Goal: Task Accomplishment & Management: Use online tool/utility

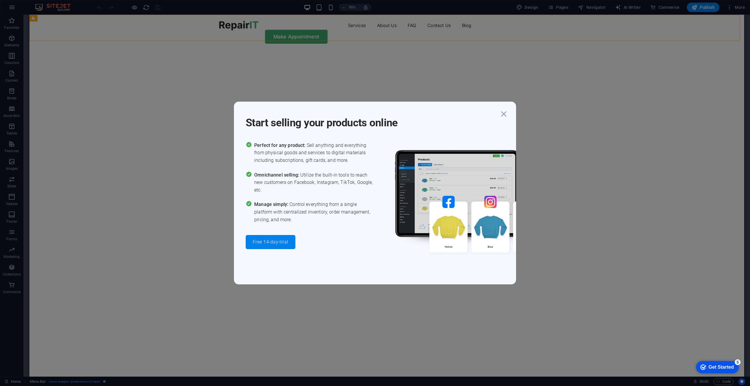
click at [267, 240] on span "Free 14-day-trial" at bounding box center [271, 242] width 36 height 5
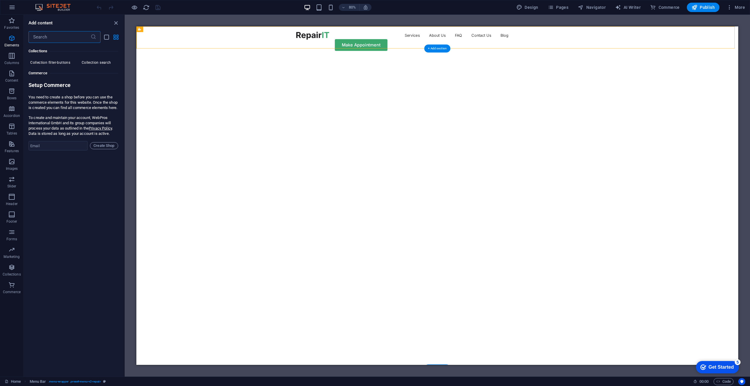
scroll to position [5664, 0]
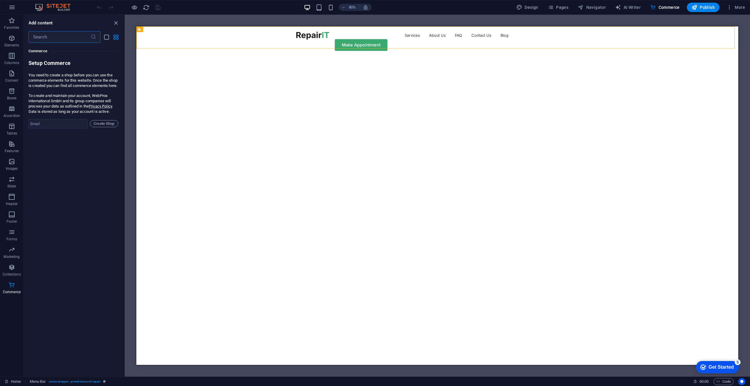
click at [63, 37] on input "text" at bounding box center [60, 37] width 62 height 12
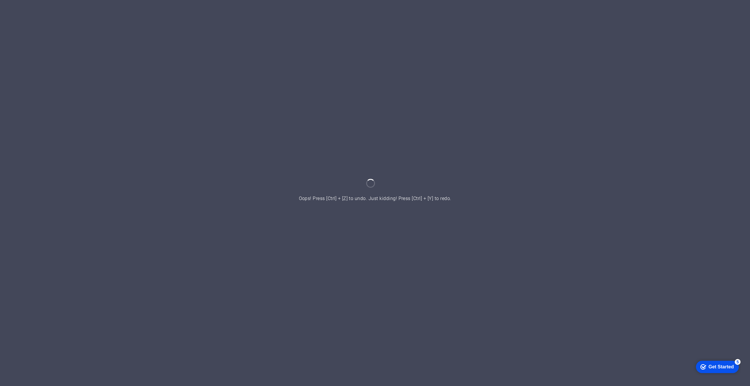
click at [127, 80] on div at bounding box center [375, 193] width 750 height 386
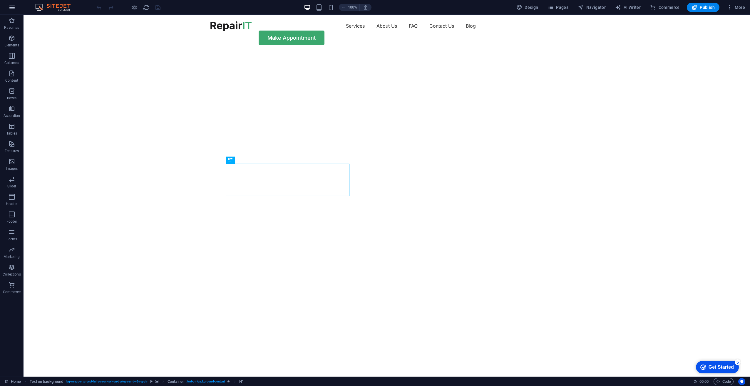
click at [14, 6] on icon "button" at bounding box center [12, 7] width 7 height 7
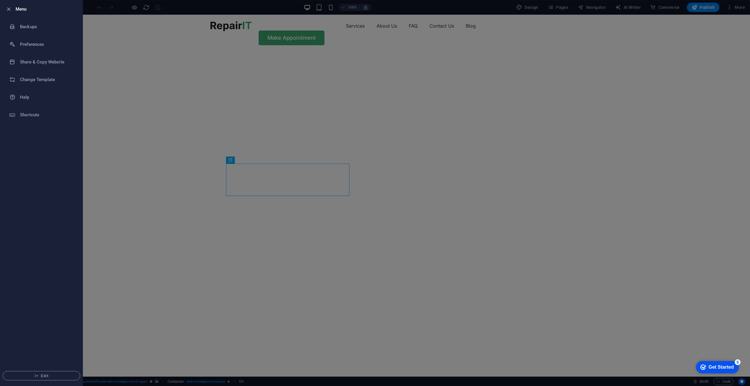
click at [22, 9] on h6 "Menu" at bounding box center [47, 9] width 62 height 7
click at [9, 9] on icon "button" at bounding box center [8, 9] width 7 height 7
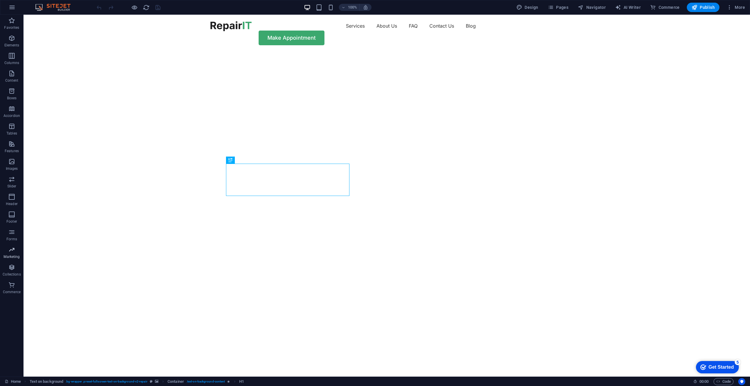
click at [9, 250] on icon "button" at bounding box center [11, 249] width 7 height 7
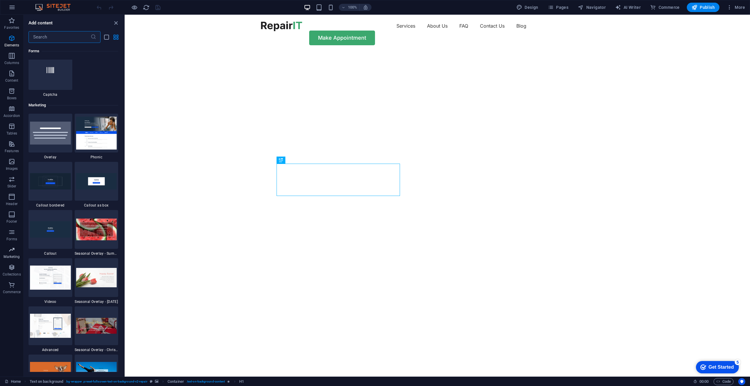
scroll to position [4787, 0]
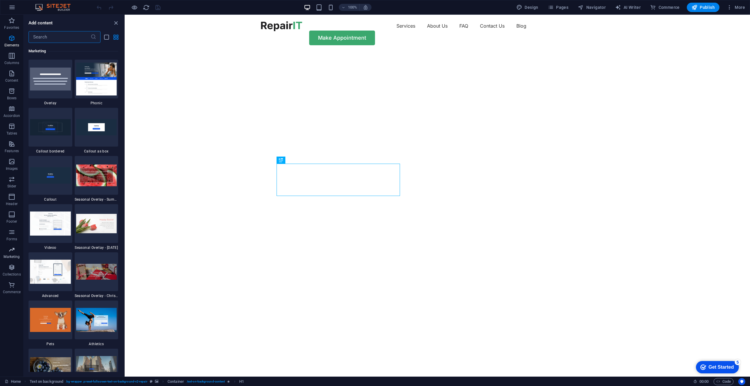
click at [10, 245] on button "Marketing" at bounding box center [12, 253] width 24 height 18
click at [740, 7] on span "More" at bounding box center [736, 7] width 19 height 6
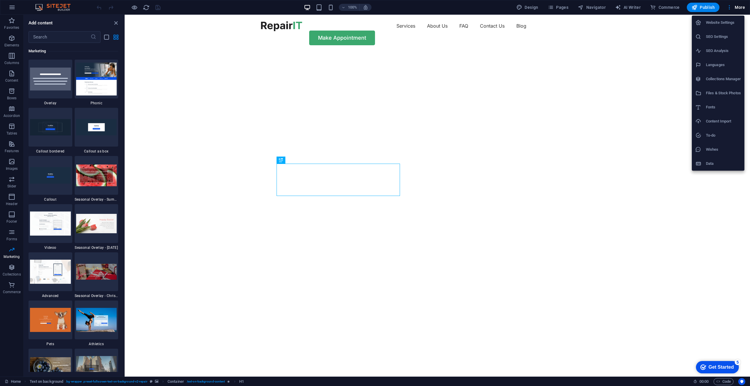
click at [709, 21] on h6 "Website Settings" at bounding box center [723, 22] width 35 height 7
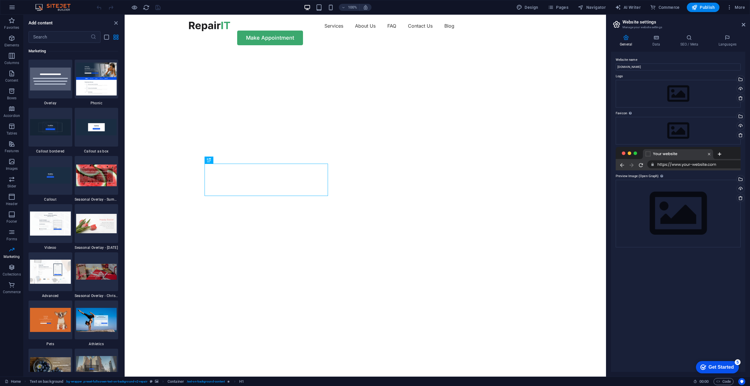
click at [681, 166] on div at bounding box center [678, 159] width 125 height 24
click at [680, 165] on div at bounding box center [678, 159] width 125 height 24
click at [679, 164] on div at bounding box center [678, 159] width 125 height 24
click at [641, 163] on div at bounding box center [678, 159] width 125 height 24
click at [648, 151] on div at bounding box center [678, 159] width 125 height 24
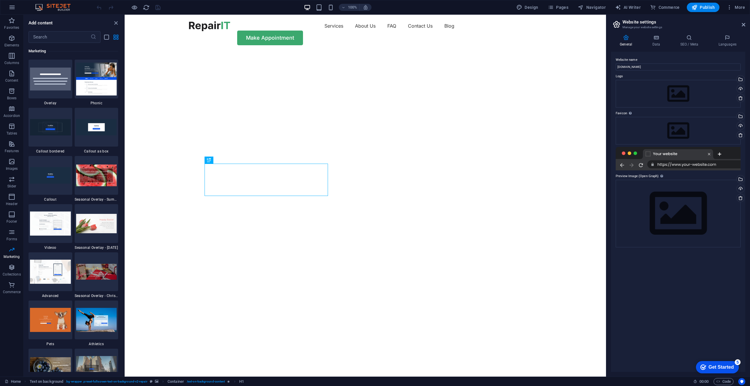
click at [660, 153] on div at bounding box center [678, 159] width 125 height 24
click at [641, 67] on input "[DOMAIN_NAME]" at bounding box center [678, 66] width 125 height 7
click at [654, 36] on icon at bounding box center [656, 38] width 26 height 6
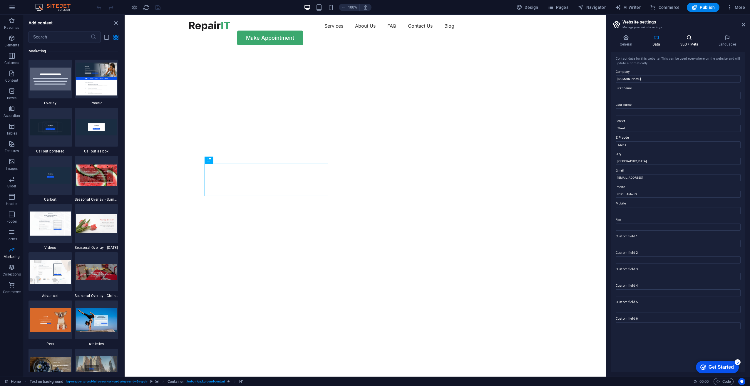
click at [691, 40] on icon at bounding box center [689, 38] width 36 height 6
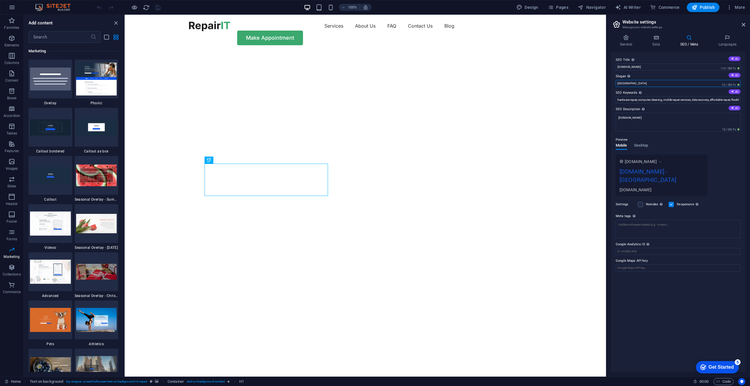
click at [702, 83] on input "[GEOGRAPHIC_DATA]" at bounding box center [678, 83] width 125 height 7
click at [701, 83] on input "[GEOGRAPHIC_DATA]" at bounding box center [678, 83] width 125 height 7
click at [697, 79] on label "Slogan The slogan of your website. AI" at bounding box center [678, 76] width 125 height 7
click at [697, 80] on input "[GEOGRAPHIC_DATA]" at bounding box center [678, 83] width 125 height 7
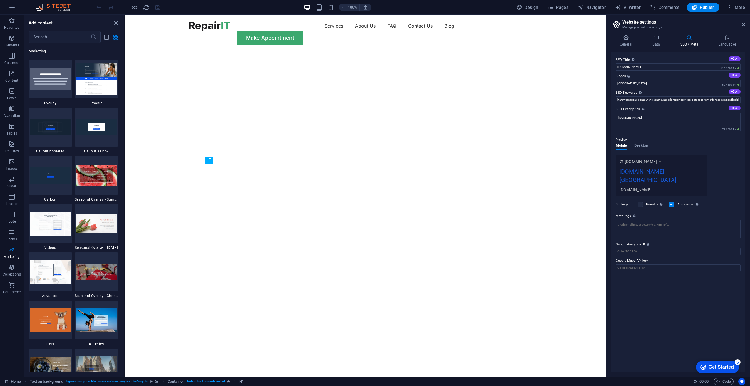
click at [662, 160] on icon at bounding box center [660, 162] width 4 height 6
click at [662, 161] on icon at bounding box center [660, 162] width 4 height 6
click at [657, 165] on div "[DOMAIN_NAME] [DOMAIN_NAME] - Berlin [DOMAIN_NAME]" at bounding box center [662, 176] width 92 height 42
click at [653, 171] on div "[DOMAIN_NAME] - [GEOGRAPHIC_DATA]" at bounding box center [662, 177] width 84 height 20
drag, startPoint x: 653, startPoint y: 174, endPoint x: 650, endPoint y: 180, distance: 6.8
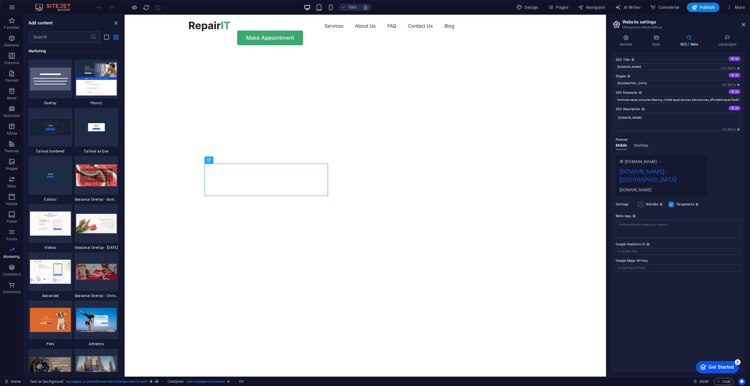
click at [652, 175] on div "[DOMAIN_NAME] - [GEOGRAPHIC_DATA]" at bounding box center [662, 177] width 84 height 20
click at [645, 196] on div "Settings Noindex Instruct search engines to exclude this website from search re…" at bounding box center [678, 204] width 125 height 16
click at [643, 201] on div "Noindex Instruct search engines to exclude this website from search results." at bounding box center [651, 204] width 26 height 7
click at [642, 202] on label at bounding box center [640, 204] width 5 height 5
click at [0, 0] on input "Noindex Instruct search engines to exclude this website from search results." at bounding box center [0, 0] width 0 height 0
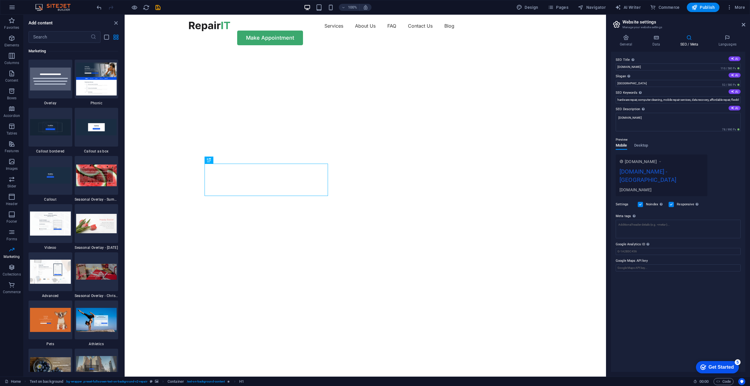
click at [641, 202] on label at bounding box center [640, 204] width 5 height 5
click at [0, 0] on input "Noindex Instruct search engines to exclude this website from search results." at bounding box center [0, 0] width 0 height 0
type input "[US_STATE]"
click at [707, 100] on input "hardware repair, computer cleaning, mobile repair services, data recovery, affo…" at bounding box center [678, 99] width 125 height 7
click at [641, 146] on span "Desktop" at bounding box center [641, 146] width 14 height 8
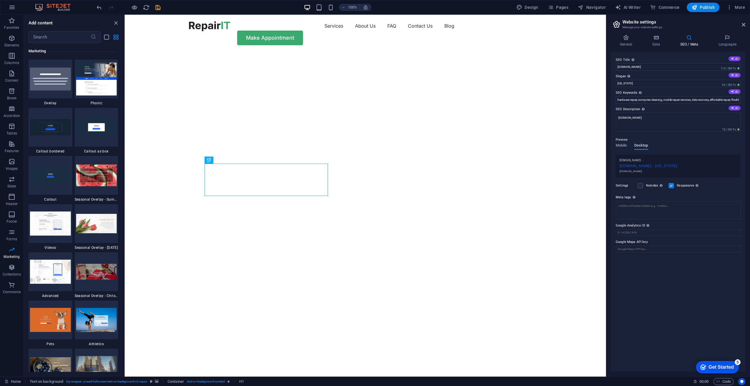
click at [641, 146] on span "Desktop" at bounding box center [641, 146] width 14 height 8
click at [728, 6] on icon "button" at bounding box center [730, 7] width 6 height 6
drag, startPoint x: 696, startPoint y: 111, endPoint x: 698, endPoint y: 114, distance: 4.0
click at [698, 114] on li "Fonts" at bounding box center [718, 107] width 53 height 14
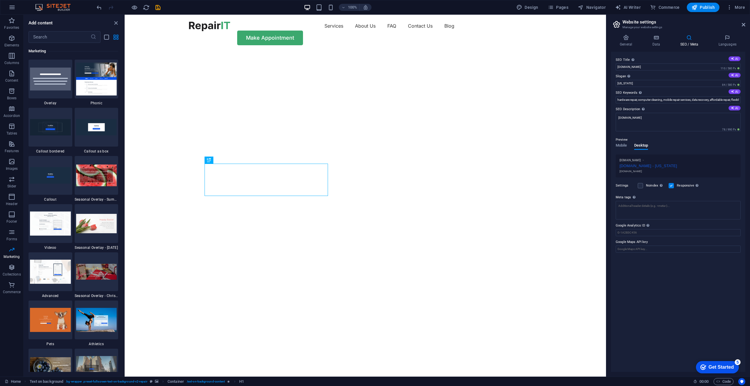
select select "popularity"
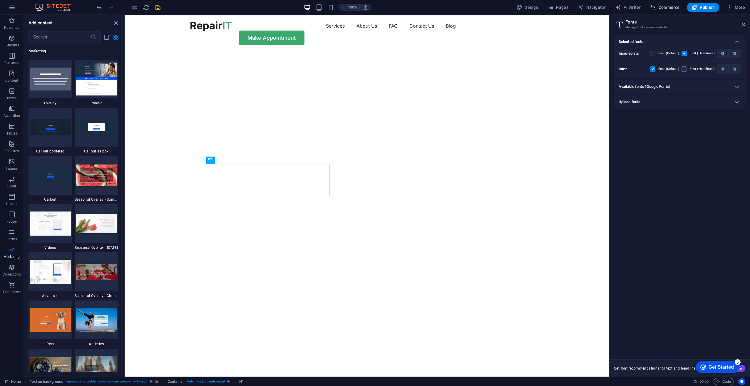
click at [659, 6] on span "Commerce" at bounding box center [665, 7] width 30 height 6
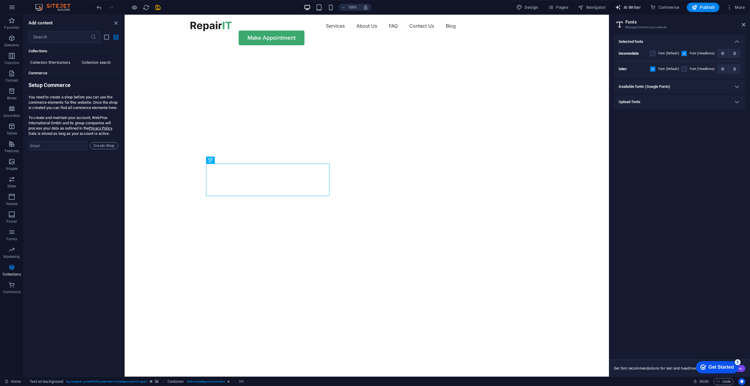
scroll to position [5664, 0]
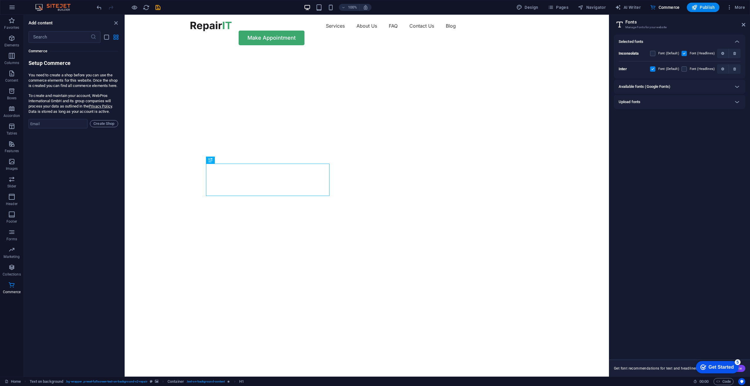
click at [631, 2] on div "100% Design Pages Navigator AI Writer Commerce Publish More" at bounding box center [374, 7] width 749 height 14
click at [625, 9] on span "AI Writer" at bounding box center [628, 7] width 26 height 6
select select "English"
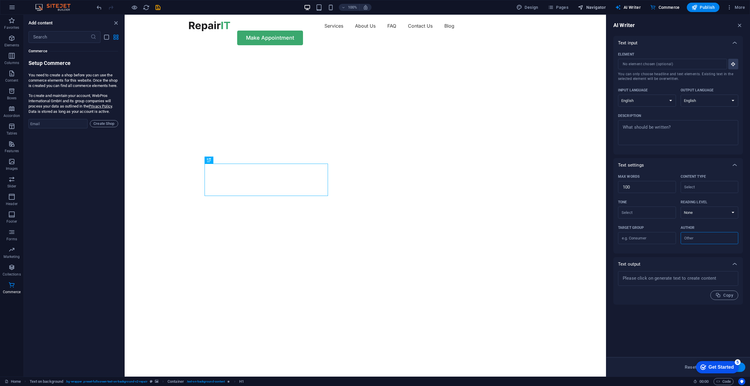
click at [598, 7] on span "Navigator" at bounding box center [592, 7] width 28 height 6
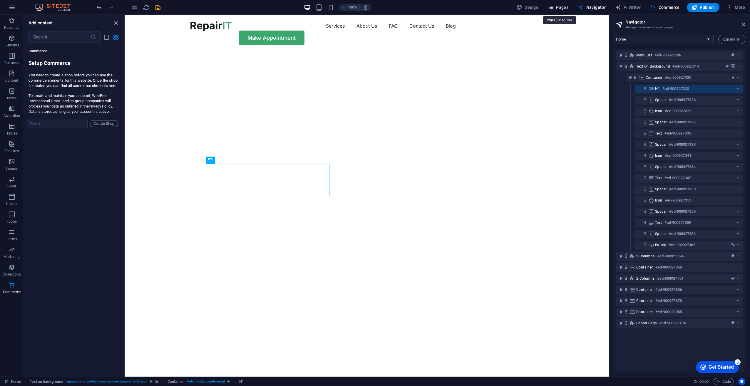
drag, startPoint x: 553, startPoint y: 7, endPoint x: 564, endPoint y: 8, distance: 10.4
click at [554, 7] on icon "button" at bounding box center [551, 7] width 6 height 6
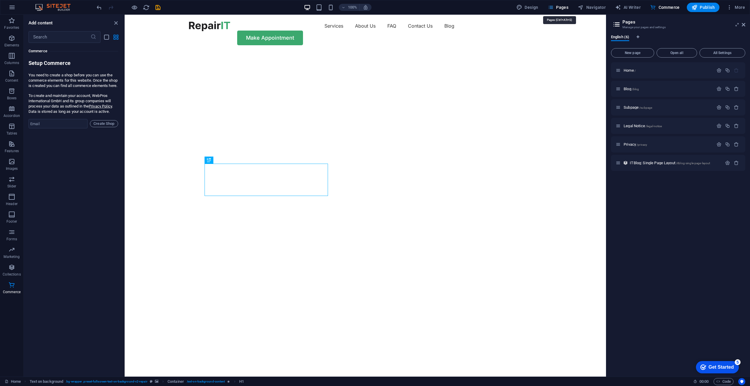
click at [559, 6] on span "Pages" at bounding box center [558, 7] width 21 height 6
click at [527, 6] on span "Design" at bounding box center [527, 7] width 22 height 6
select select "px"
select select "400"
select select "px"
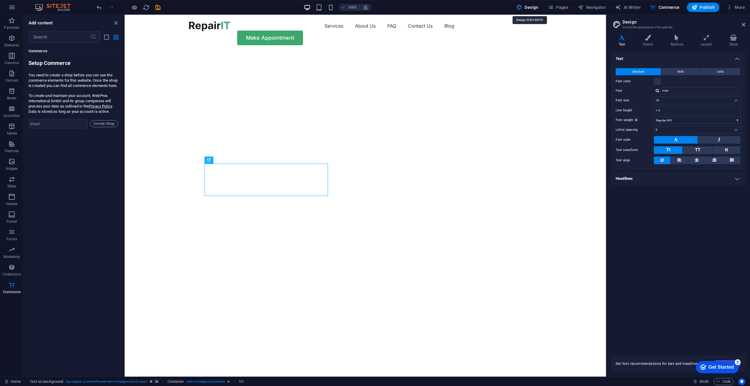
click at [528, 7] on span "Design" at bounding box center [527, 7] width 22 height 6
